Goal: Task Accomplishment & Management: Use online tool/utility

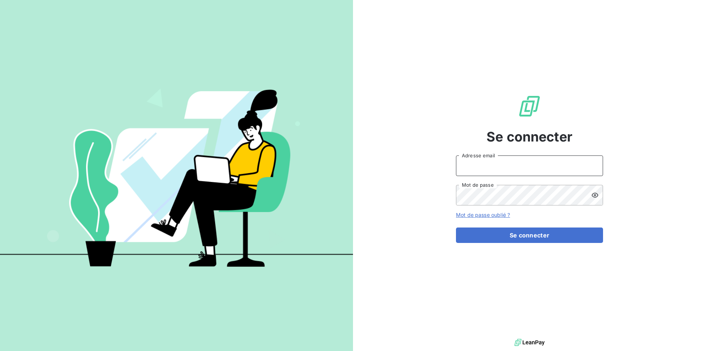
click at [469, 164] on input "Adresse email" at bounding box center [529, 166] width 147 height 21
type input "[EMAIL_ADDRESS][DOMAIN_NAME]"
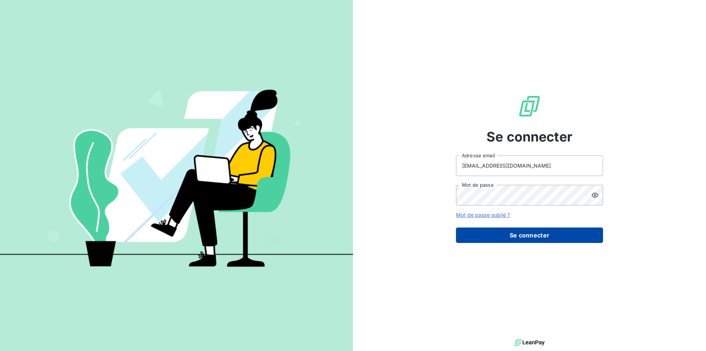
click at [530, 236] on button "Se connecter" at bounding box center [529, 235] width 147 height 15
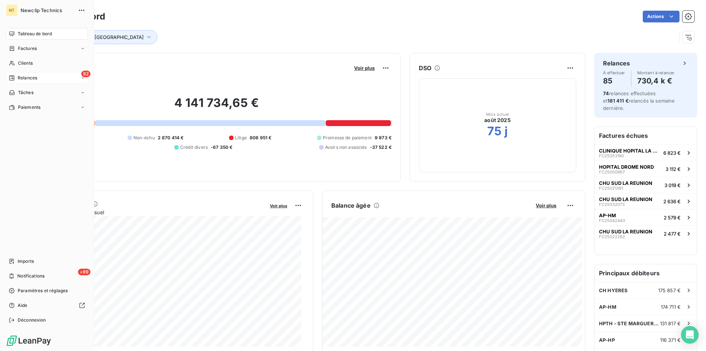
click at [30, 77] on span "Relances" at bounding box center [27, 78] width 19 height 7
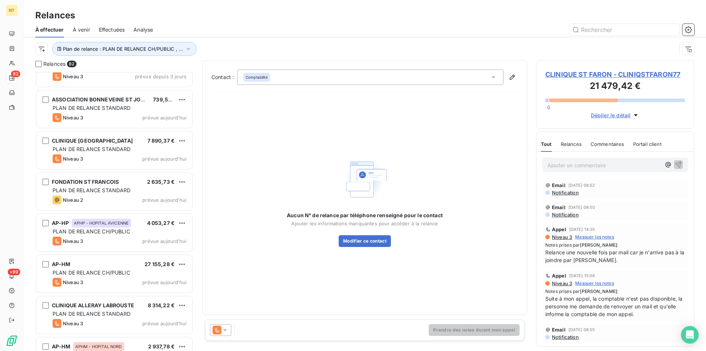
scroll to position [1989, 0]
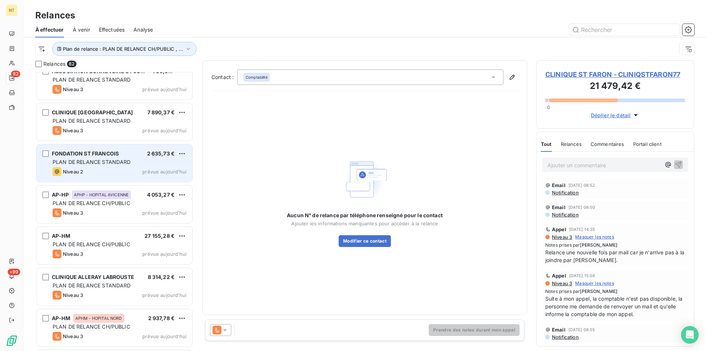
click at [118, 157] on div "FONDATION ST FRANCOIS" at bounding box center [85, 153] width 67 height 7
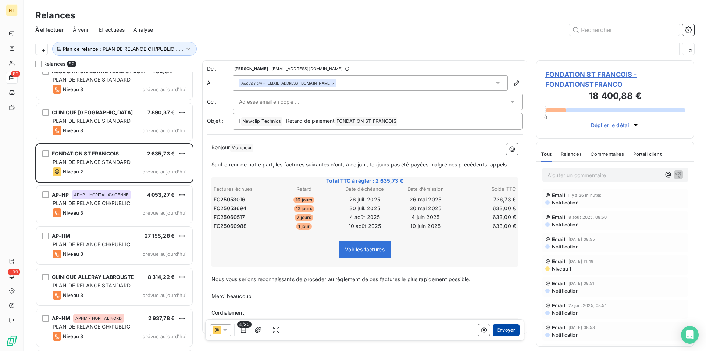
click at [505, 331] on button "Envoyer" at bounding box center [506, 330] width 27 height 12
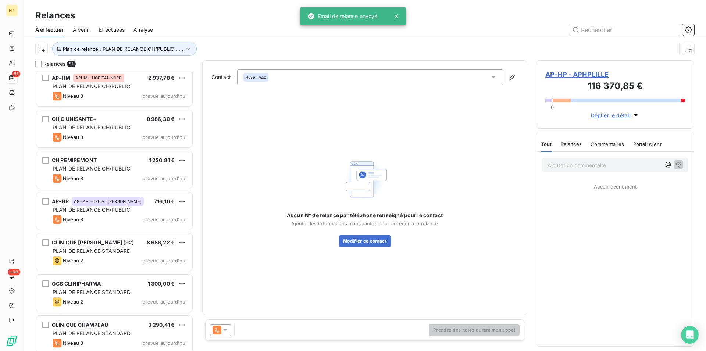
scroll to position [2251, 0]
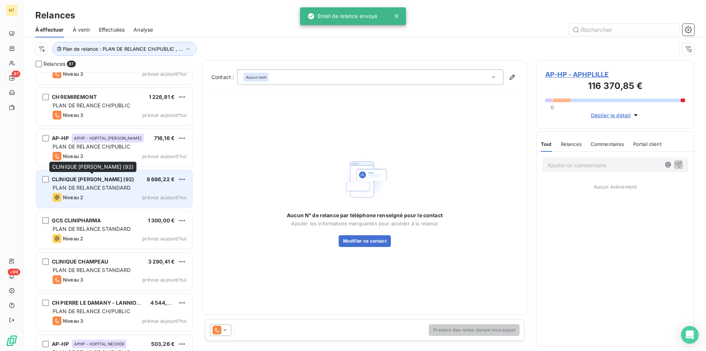
click at [101, 182] on span "CLINIQUE [PERSON_NAME] (92)" at bounding box center [93, 179] width 82 height 6
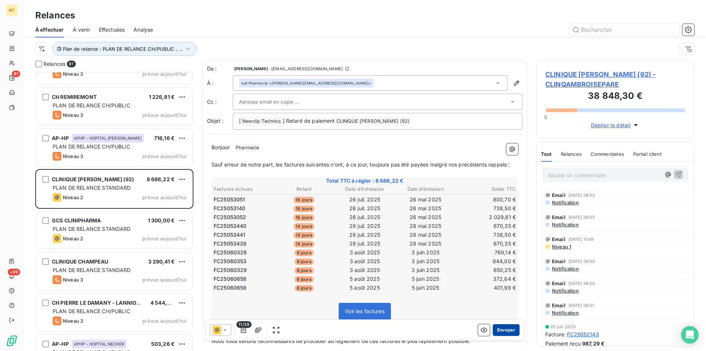
click at [498, 329] on button "Envoyer" at bounding box center [506, 330] width 27 height 12
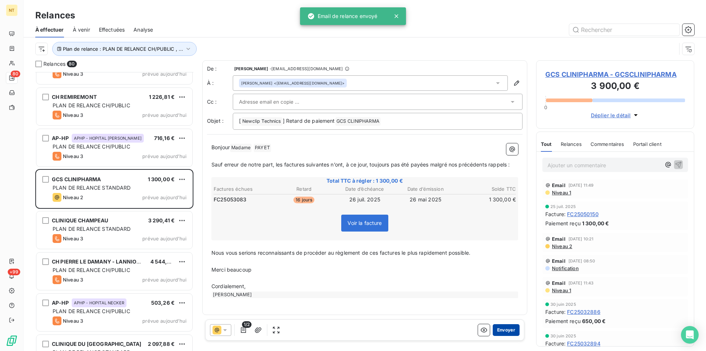
click at [499, 330] on button "Envoyer" at bounding box center [506, 330] width 27 height 12
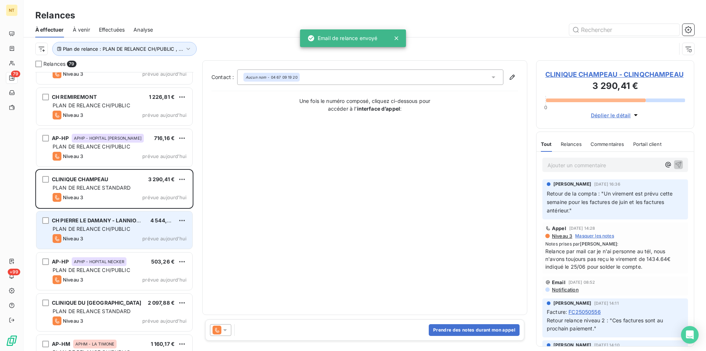
scroll to position [2402, 0]
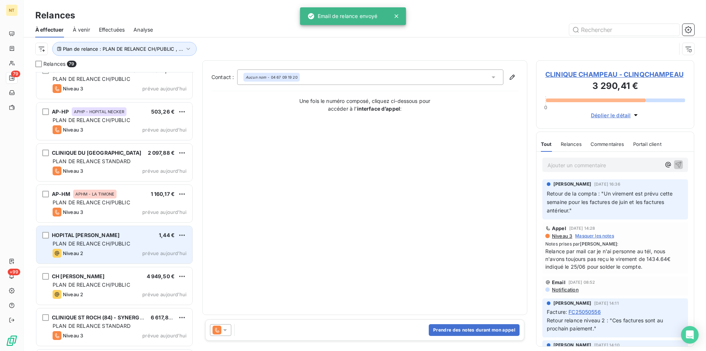
click at [111, 249] on div "Niveau 2 prévue [DATE]" at bounding box center [120, 253] width 134 height 9
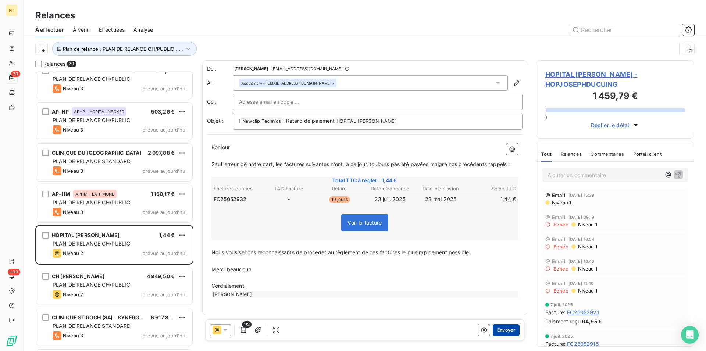
click at [500, 329] on button "Envoyer" at bounding box center [506, 330] width 27 height 12
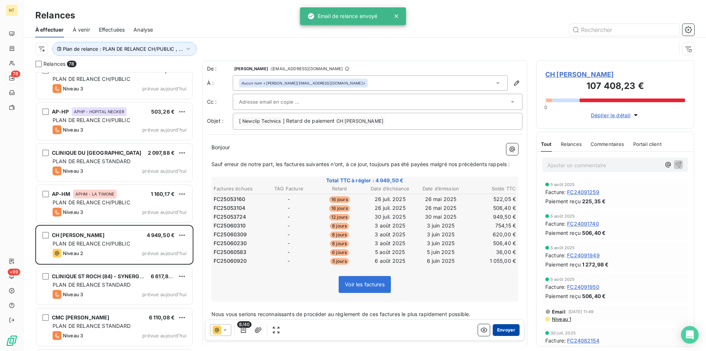
click at [502, 328] on button "Envoyer" at bounding box center [506, 330] width 27 height 12
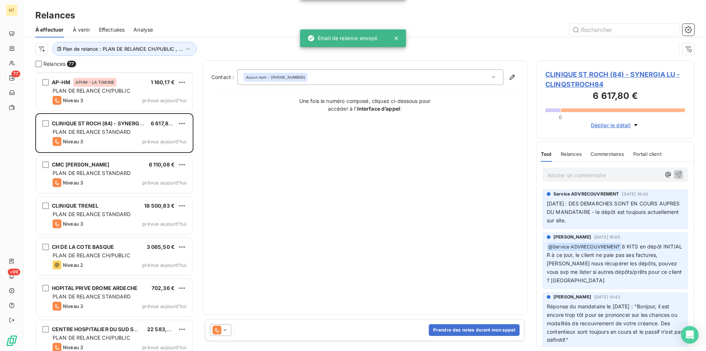
scroll to position [2589, 0]
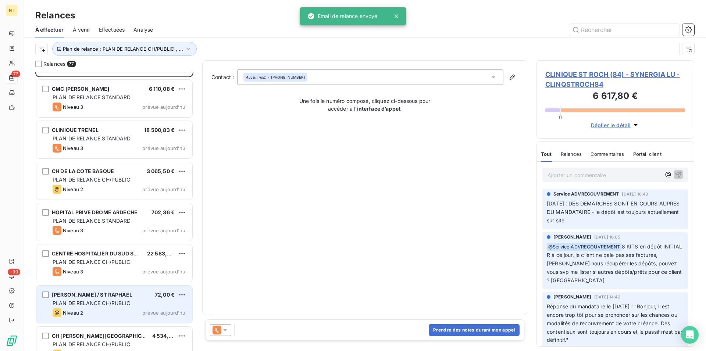
click at [98, 311] on div "Niveau 2 prévue aujourd’hui" at bounding box center [120, 313] width 134 height 9
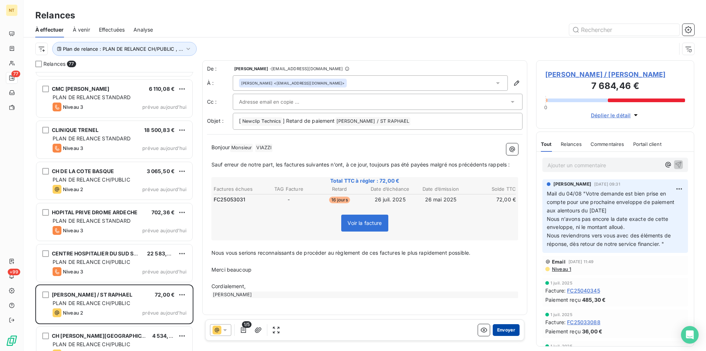
click at [496, 333] on button "Envoyer" at bounding box center [506, 330] width 27 height 12
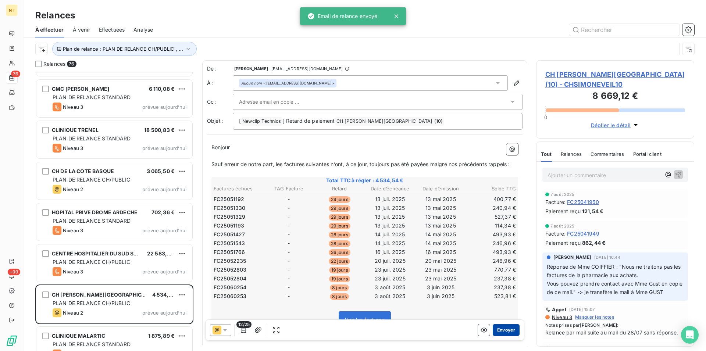
click at [497, 328] on button "Envoyer" at bounding box center [506, 330] width 27 height 12
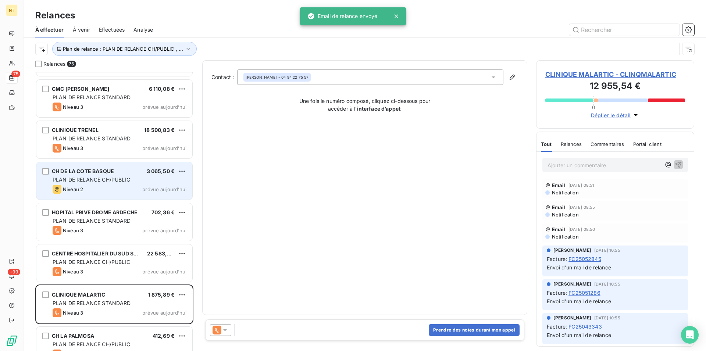
click at [115, 173] on div "CH DE LA COTE BASQUE 3 065,50 €" at bounding box center [120, 171] width 134 height 7
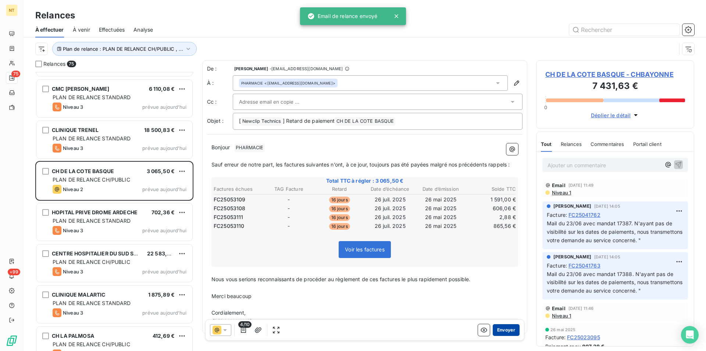
click at [499, 332] on button "Envoyer" at bounding box center [506, 330] width 27 height 12
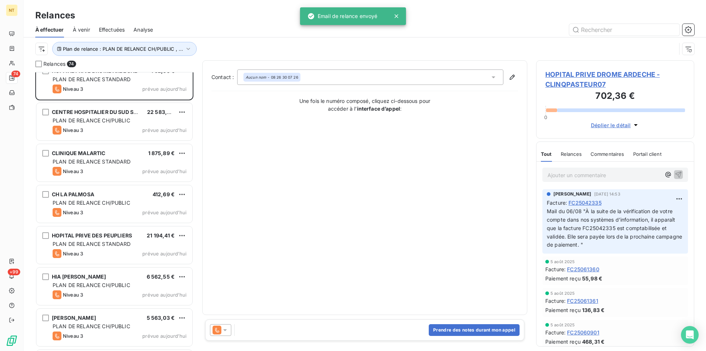
scroll to position [2739, 0]
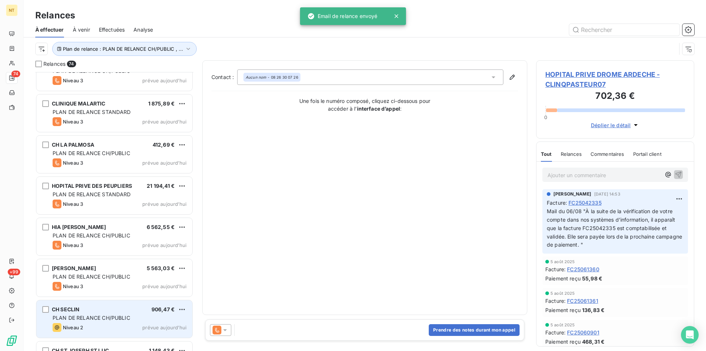
click at [102, 326] on div "Niveau 2 prévue aujourd’hui" at bounding box center [120, 327] width 134 height 9
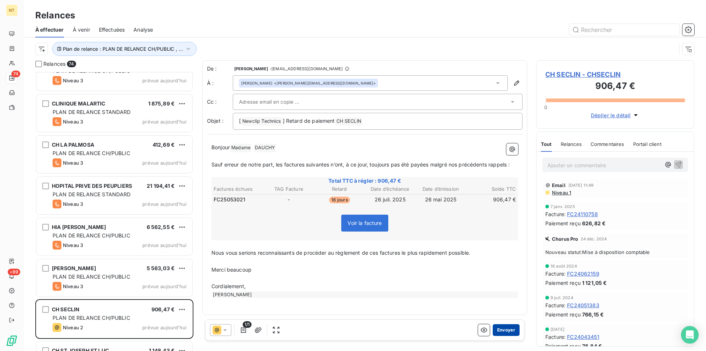
click at [501, 328] on button "Envoyer" at bounding box center [506, 330] width 27 height 12
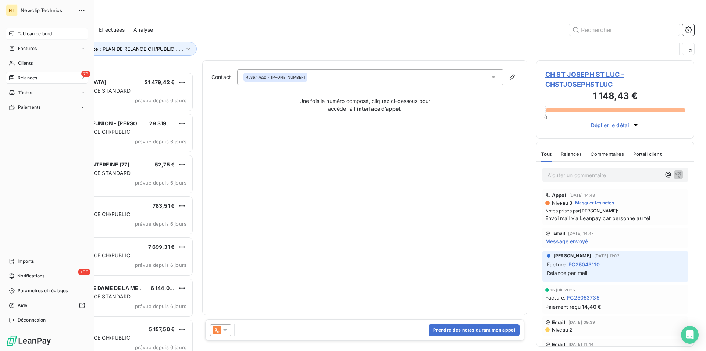
click at [33, 35] on span "Tableau de bord" at bounding box center [35, 34] width 34 height 7
